Goal: Transaction & Acquisition: Obtain resource

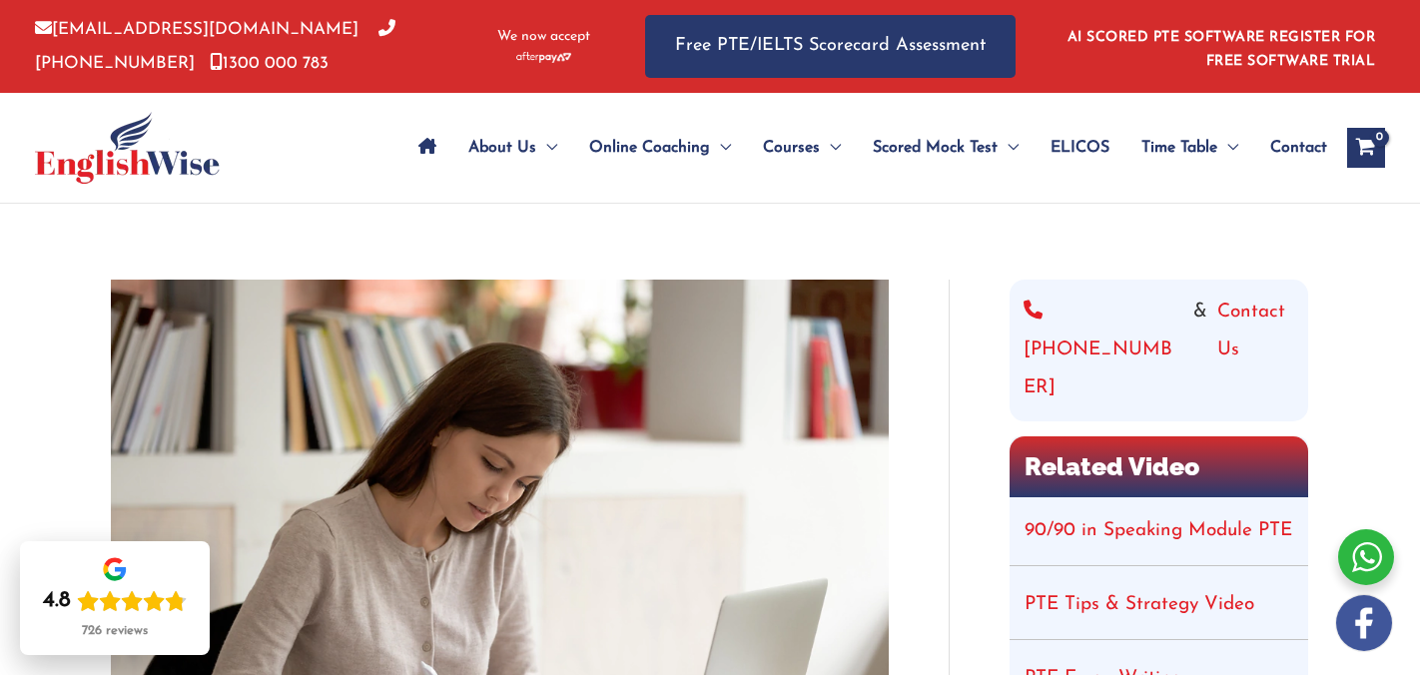
click at [530, 59] on img at bounding box center [543, 57] width 55 height 11
click at [945, 200] on span "PTE Mock Tests" at bounding box center [929, 208] width 113 height 16
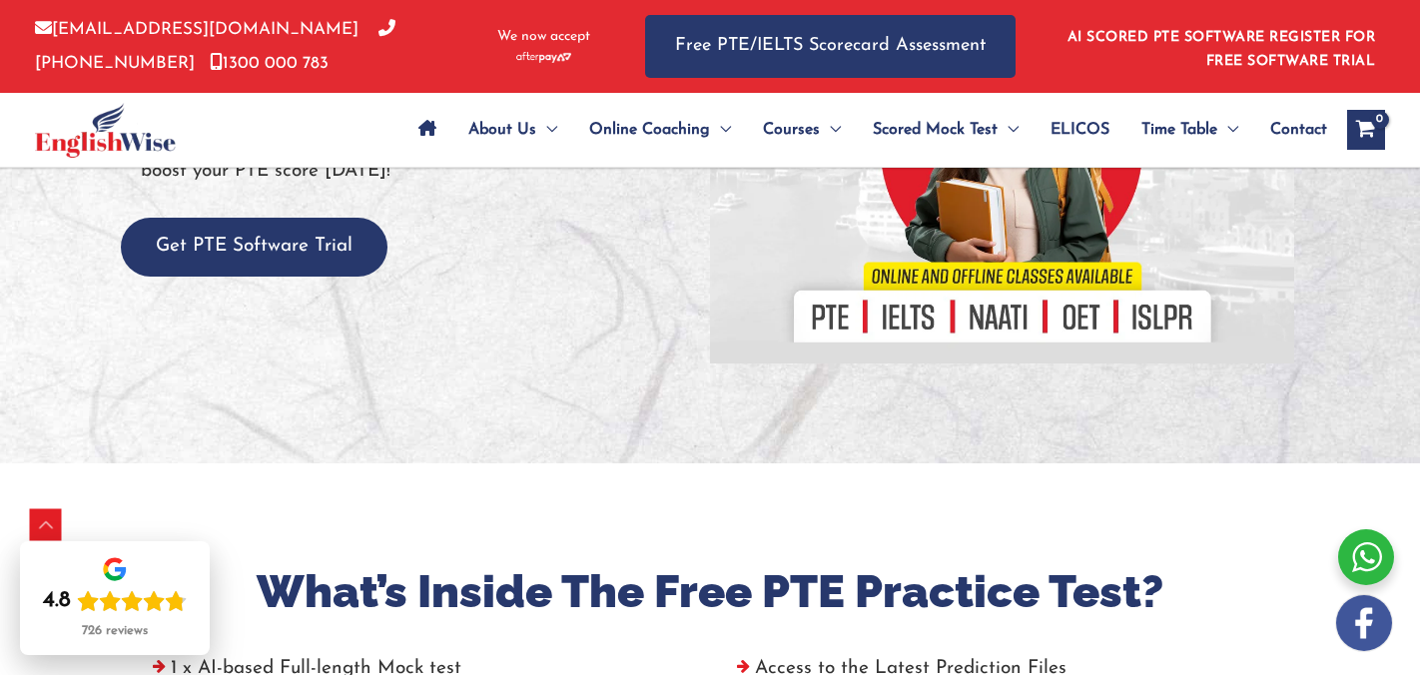
scroll to position [276, 0]
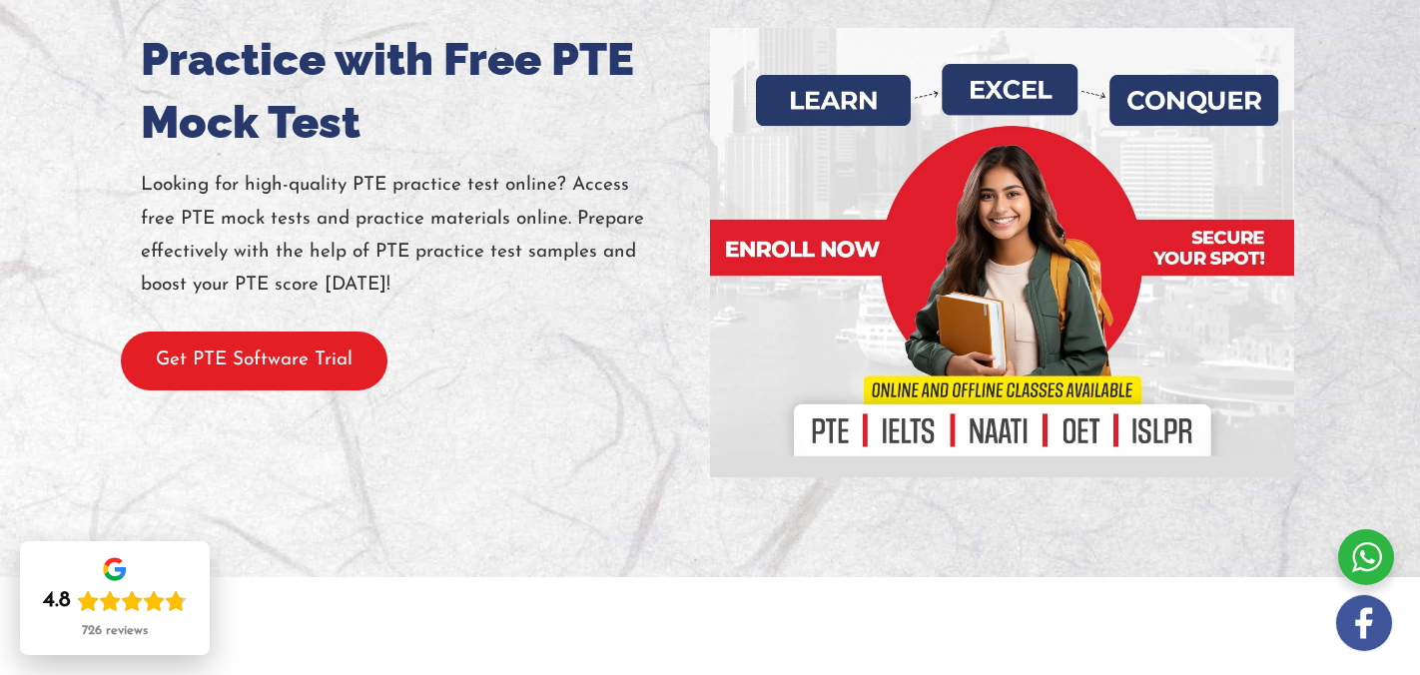
click at [307, 356] on button "Get PTE Software Trial" at bounding box center [254, 360] width 267 height 59
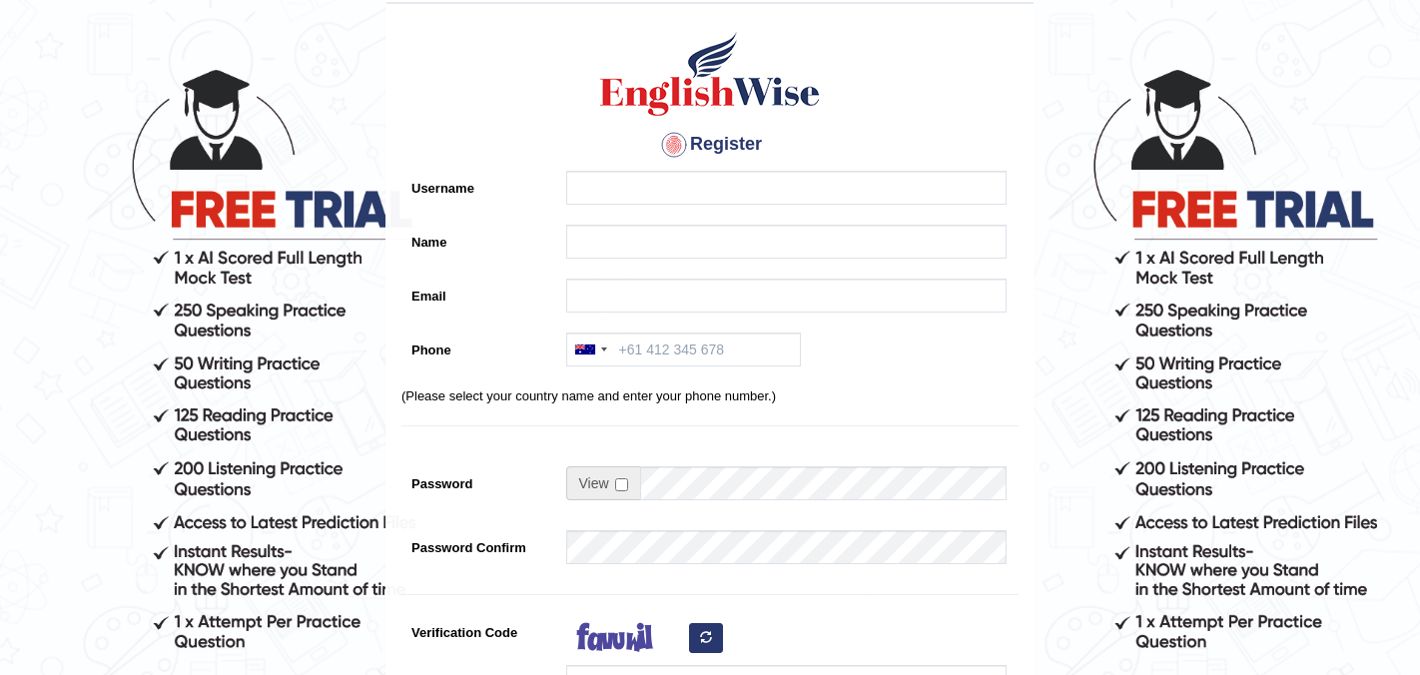
scroll to position [112, 0]
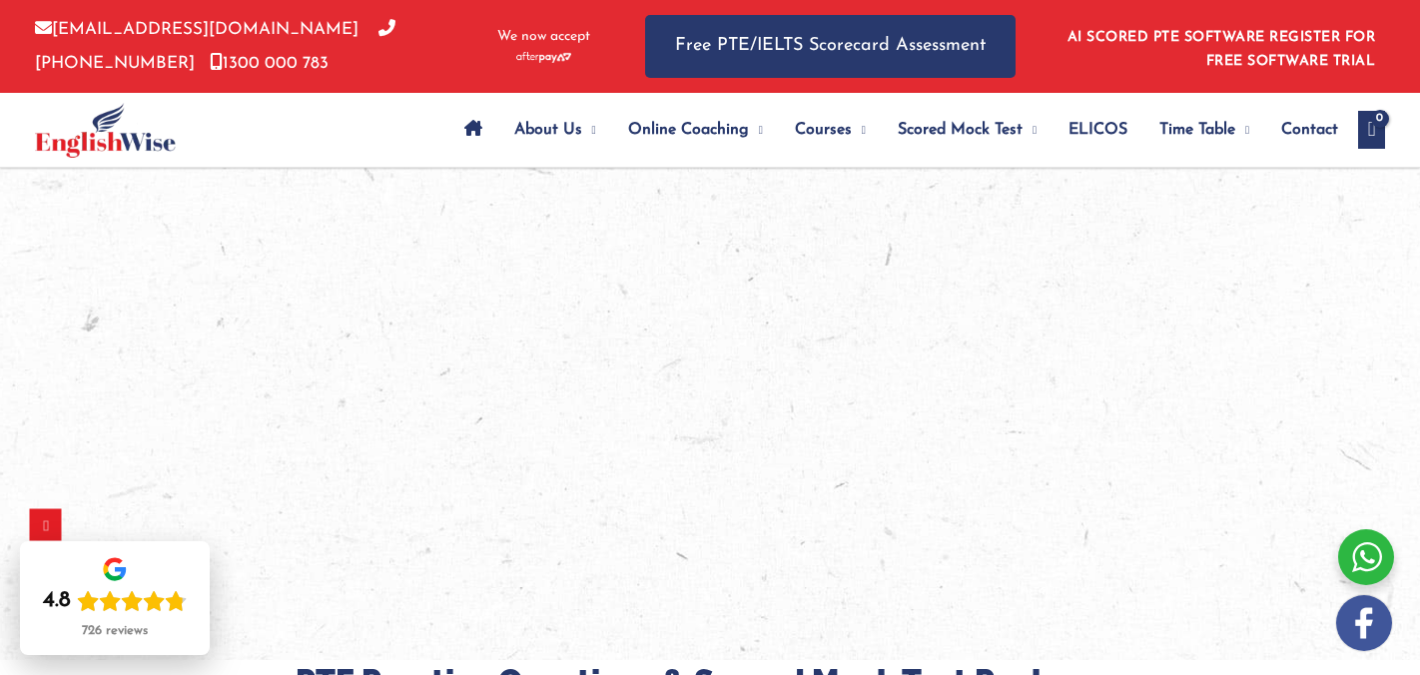
scroll to position [3570, 0]
